Goal: Information Seeking & Learning: Learn about a topic

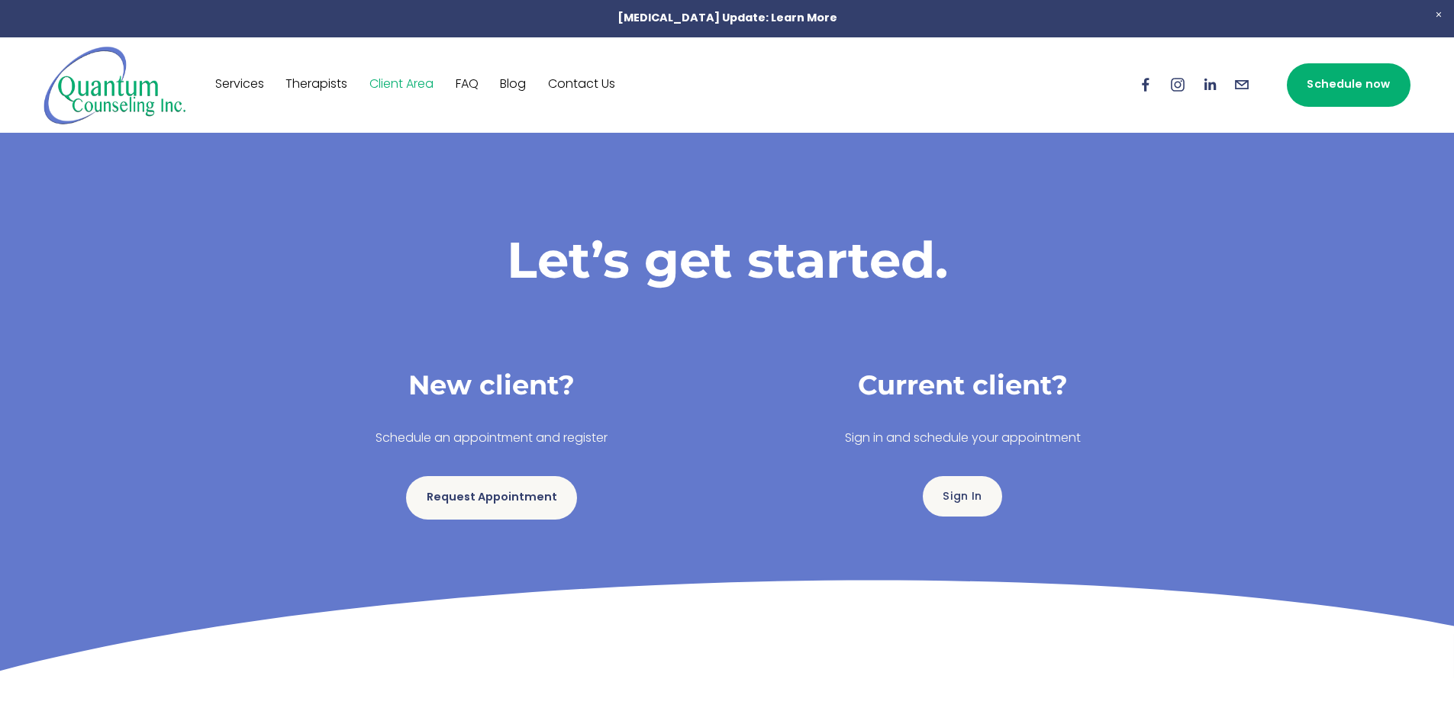
click at [488, 73] on nav "Services Therapists Client Area FAQ Blog Contact Us" at bounding box center [415, 85] width 400 height 24
click at [472, 79] on link "FAQ" at bounding box center [467, 85] width 23 height 24
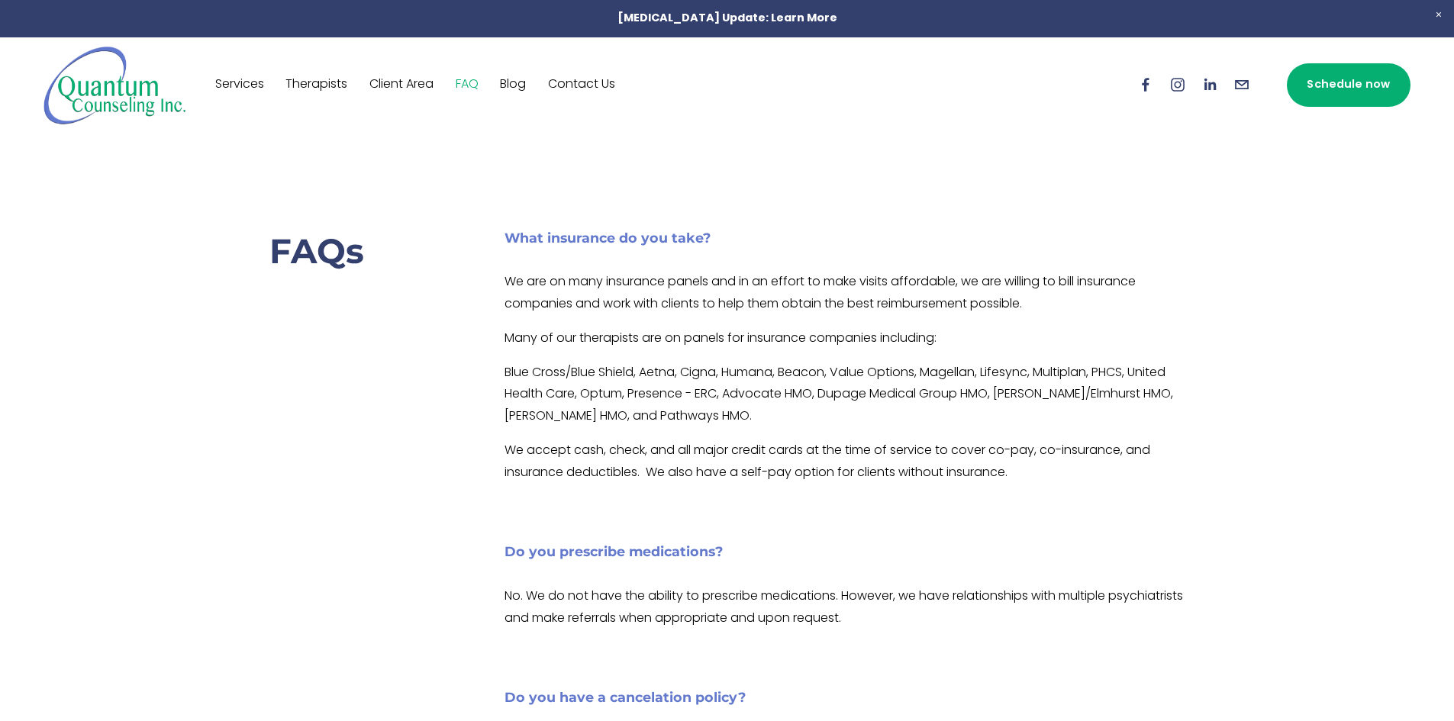
click at [338, 80] on link "Therapists" at bounding box center [317, 85] width 62 height 24
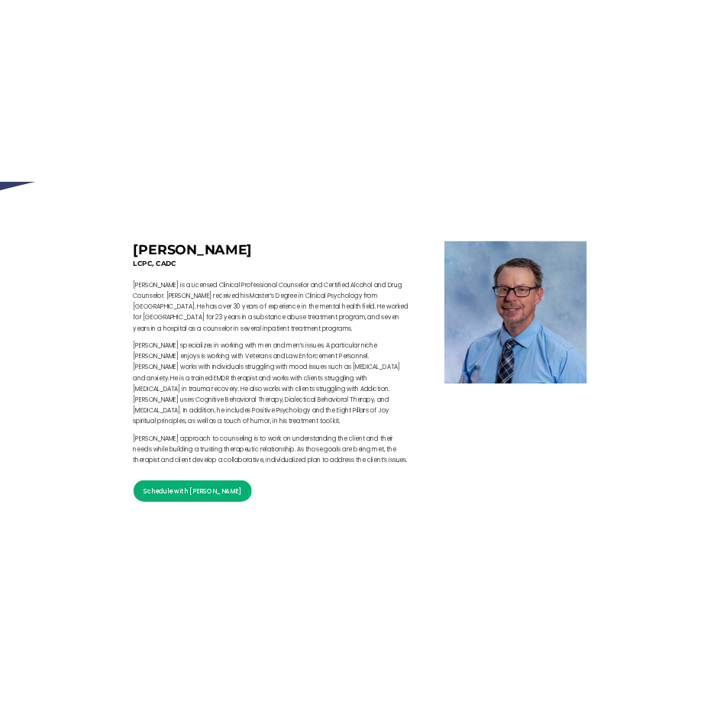
scroll to position [534, 0]
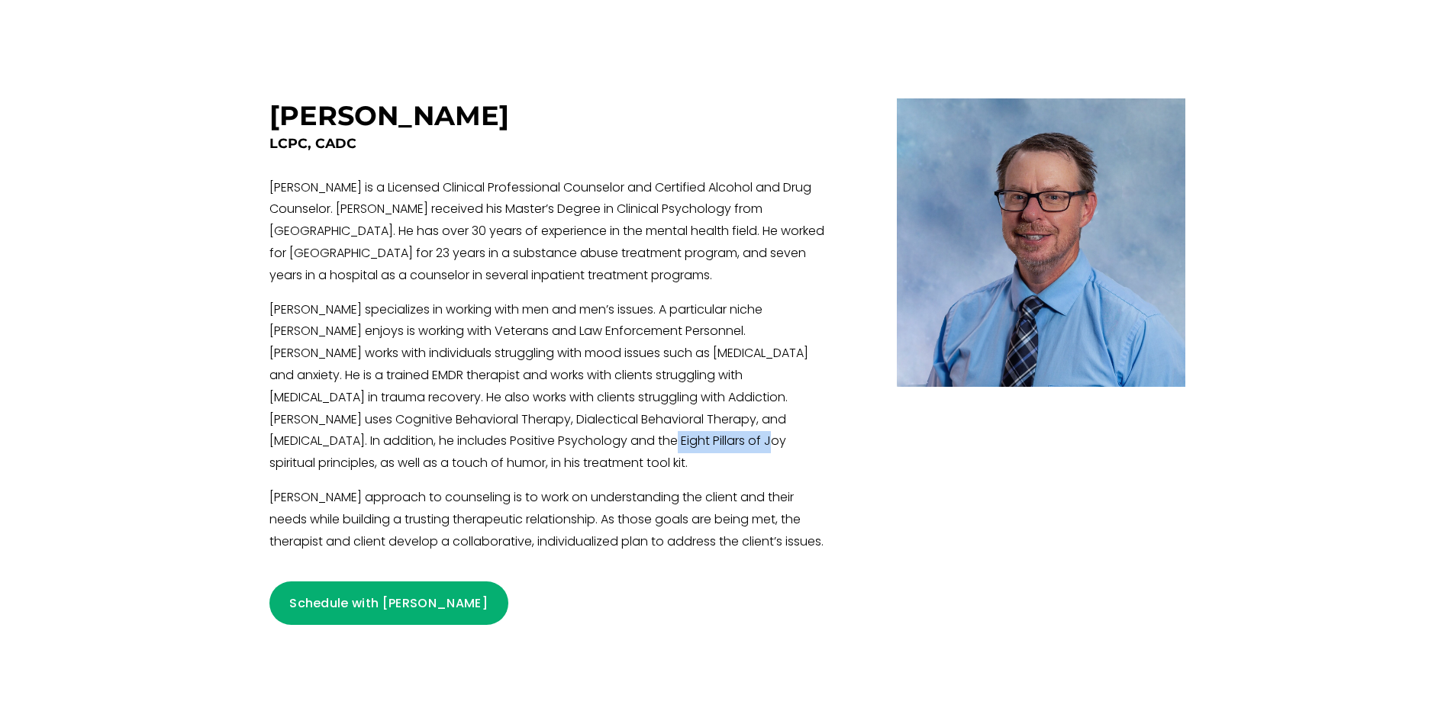
drag, startPoint x: 496, startPoint y: 444, endPoint x: 595, endPoint y: 446, distance: 99.3
click at [595, 446] on p "Craig specializes in working with men and men’s issues. A particular niche Crai…" at bounding box center [551, 388] width 563 height 176
copy p "Eight Pillars of Joy"
click at [663, 474] on p "Craig specializes in working with men and men’s issues. A particular niche Crai…" at bounding box center [551, 388] width 563 height 176
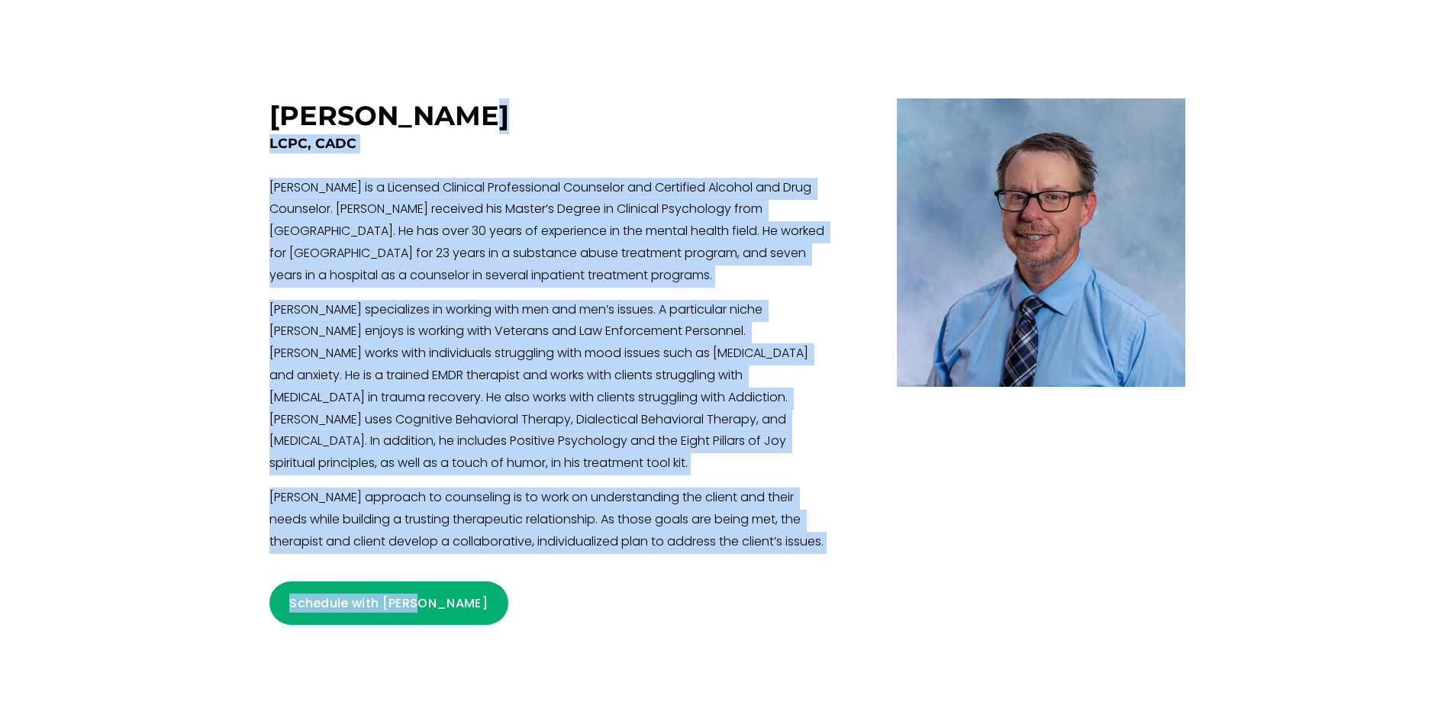
drag, startPoint x: 267, startPoint y: 120, endPoint x: 427, endPoint y: 133, distance: 160.1
click at [427, 133] on div "Craig K. Boura LCPC, CADC Craig is a Licensed Clinical Professional Counselor a…" at bounding box center [728, 361] width 942 height 527
click at [427, 132] on h3 "Craig K. Boura" at bounding box center [390, 115] width 240 height 33
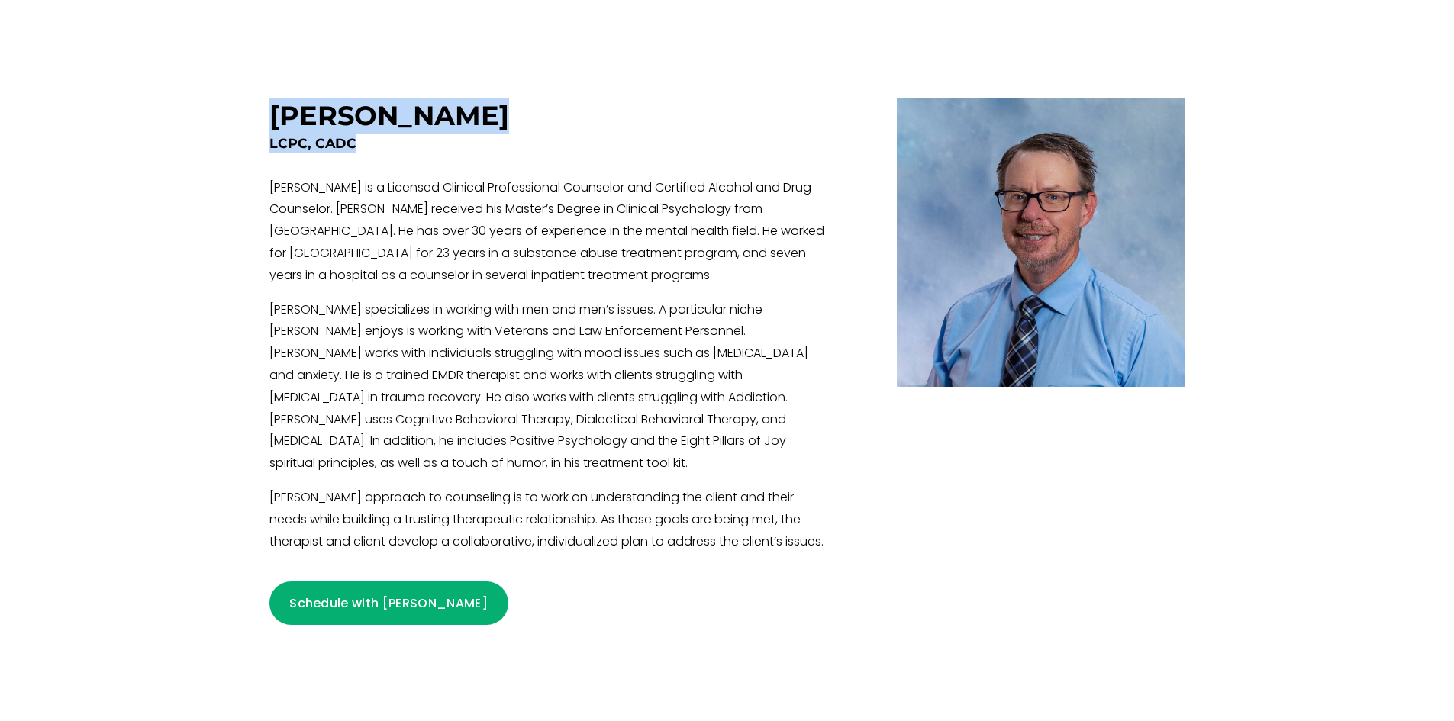
drag, startPoint x: 276, startPoint y: 108, endPoint x: 366, endPoint y: 141, distance: 96.6
click at [366, 141] on div "Craig K. Boura LCPC, CADC Craig is a Licensed Clinical Professional Counselor a…" at bounding box center [551, 361] width 563 height 527
copy div "Craig K. Boura LCPC, CADC"
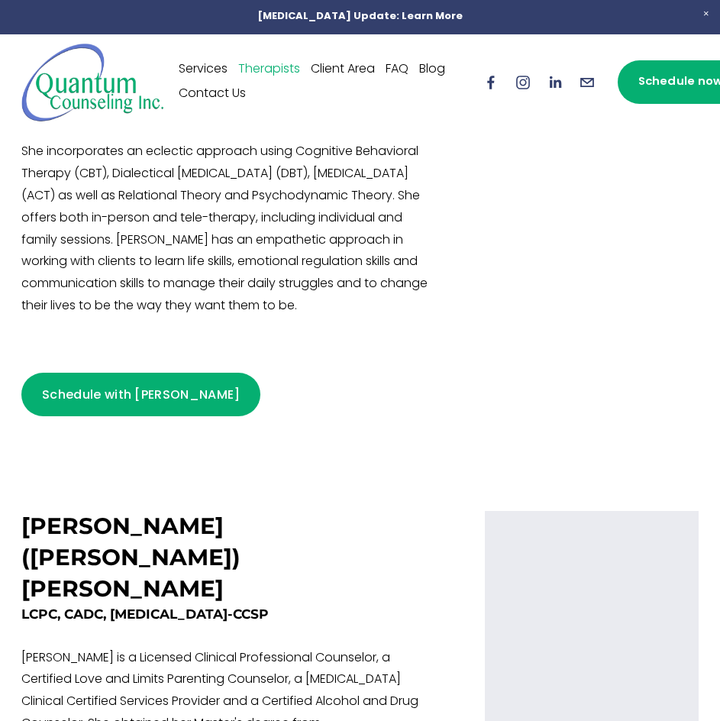
scroll to position [2928, 0]
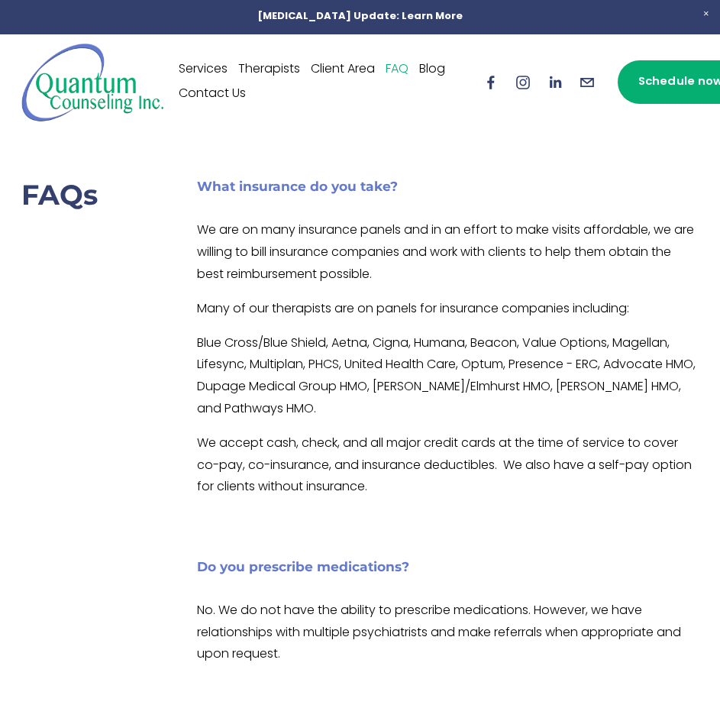
drag, startPoint x: 415, startPoint y: 420, endPoint x: 424, endPoint y: 420, distance: 9.2
